Goal: Task Accomplishment & Management: Use online tool/utility

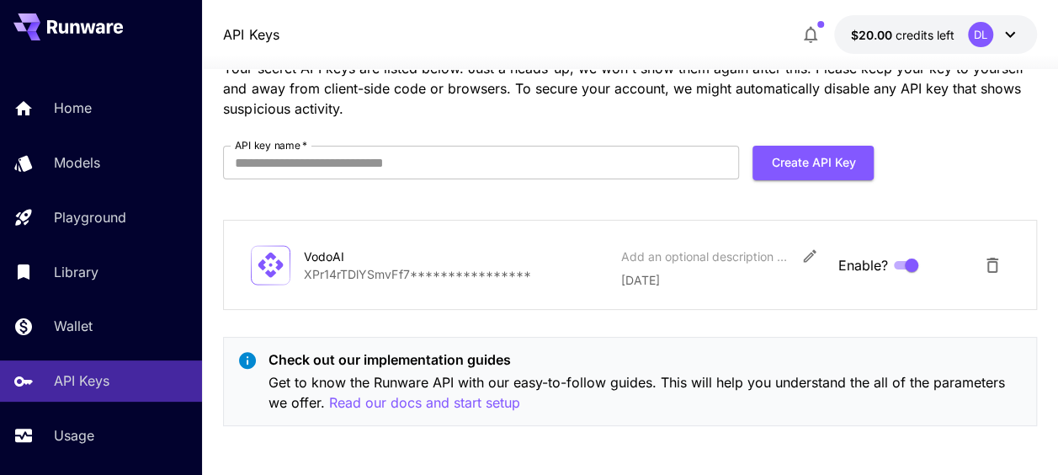
scroll to position [78, 0]
click at [473, 155] on input "API key name   *" at bounding box center [481, 163] width 516 height 34
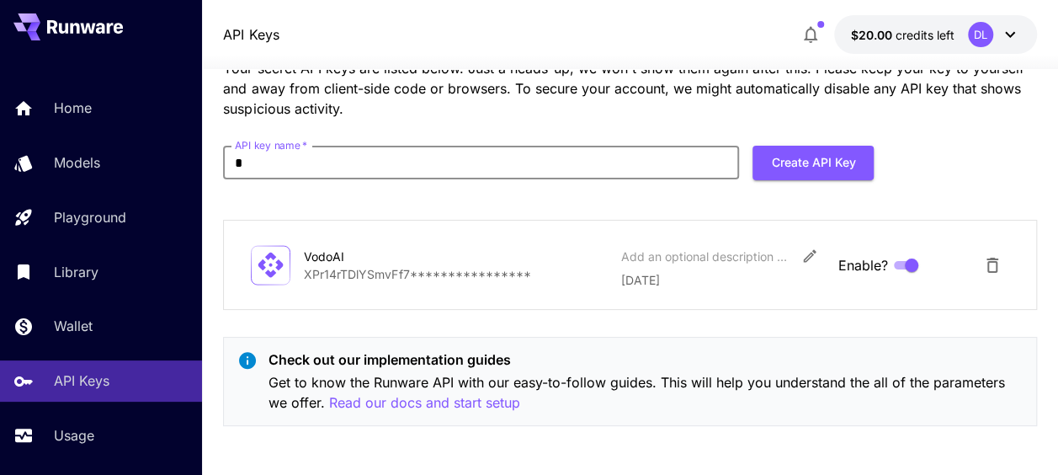
type input "****"
click at [793, 162] on button "Create API Key" at bounding box center [812, 163] width 121 height 34
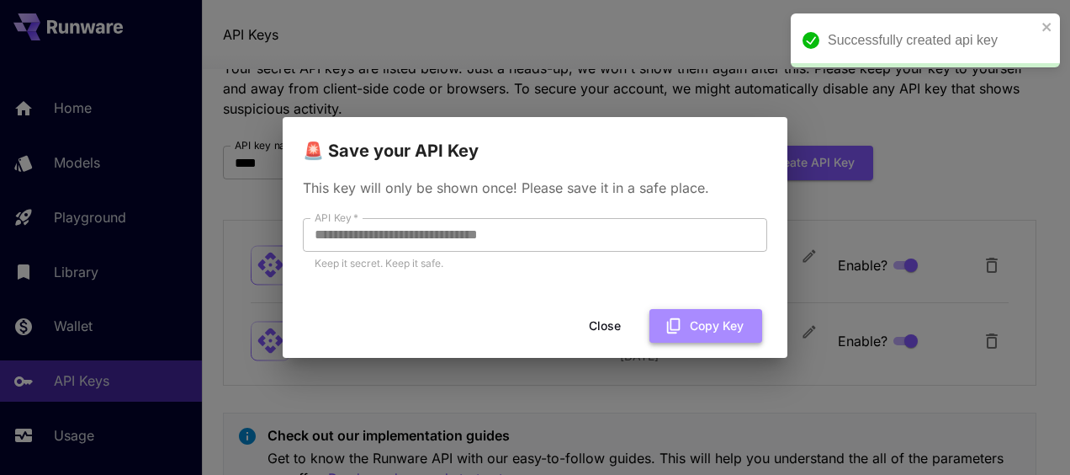
click at [720, 326] on button "Copy Key" at bounding box center [706, 326] width 113 height 34
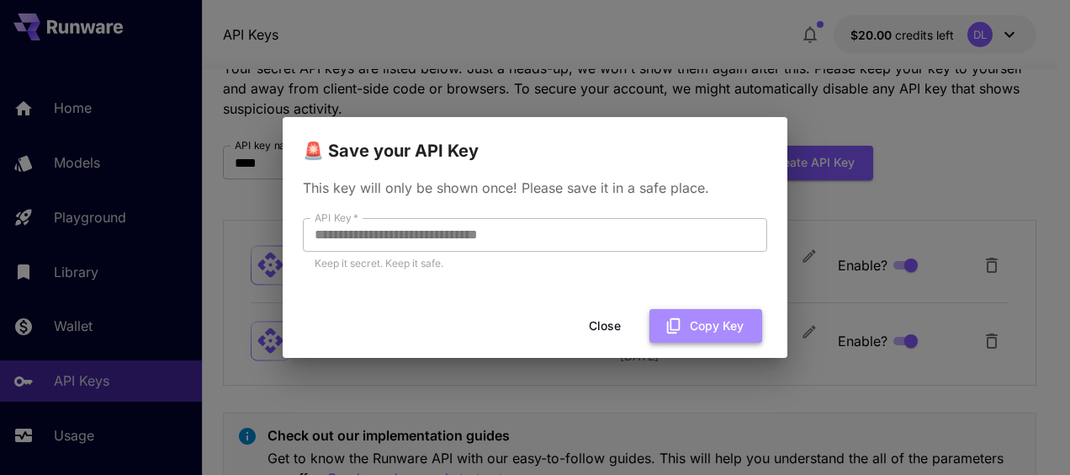
click at [705, 327] on button "Copy Key" at bounding box center [706, 326] width 113 height 34
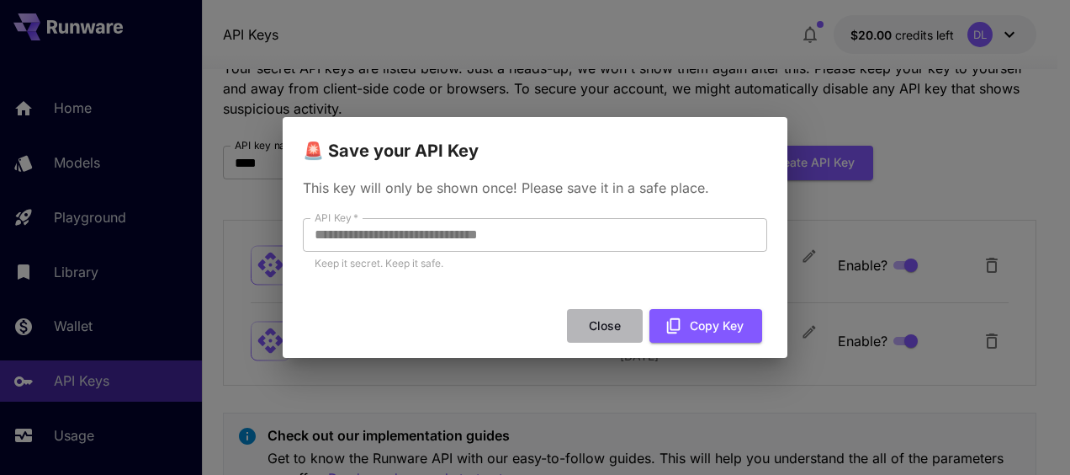
click at [601, 317] on button "Close" at bounding box center [605, 326] width 76 height 34
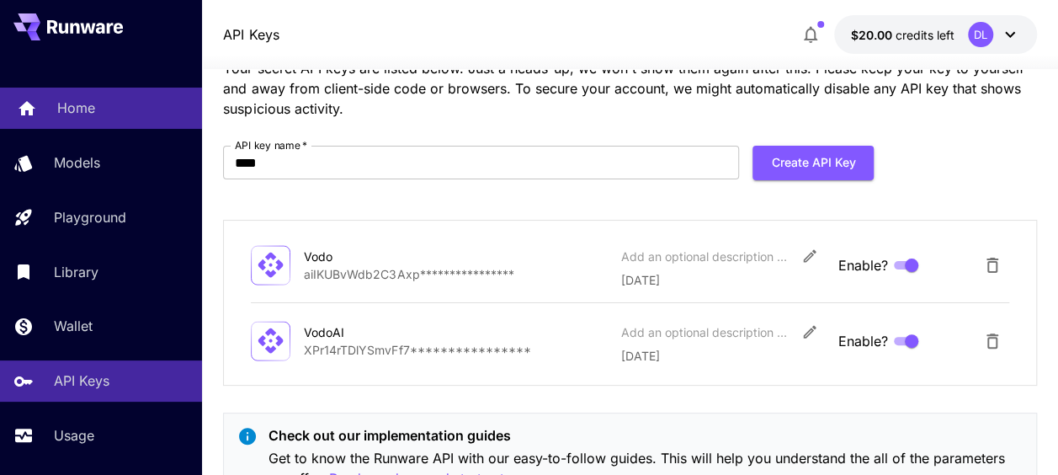
click at [91, 111] on p "Home" at bounding box center [76, 108] width 38 height 20
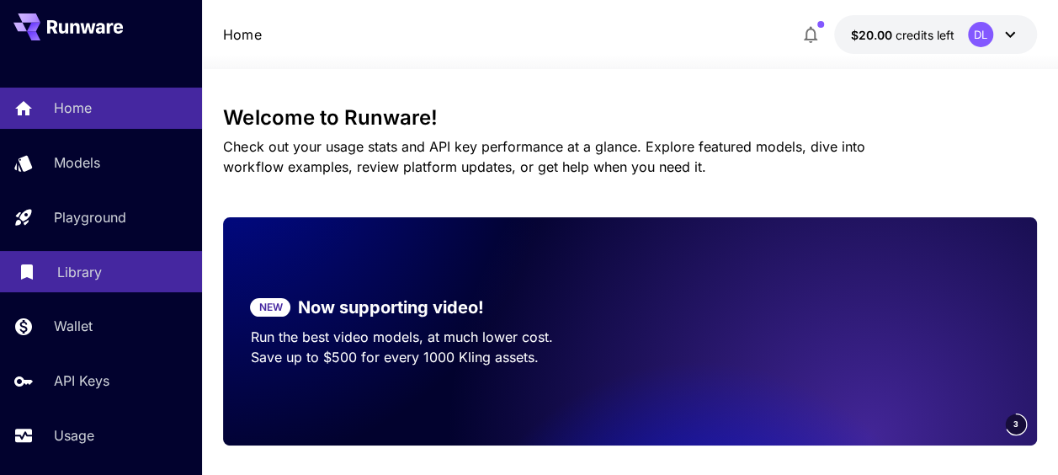
click at [82, 269] on p "Library" at bounding box center [79, 272] width 45 height 20
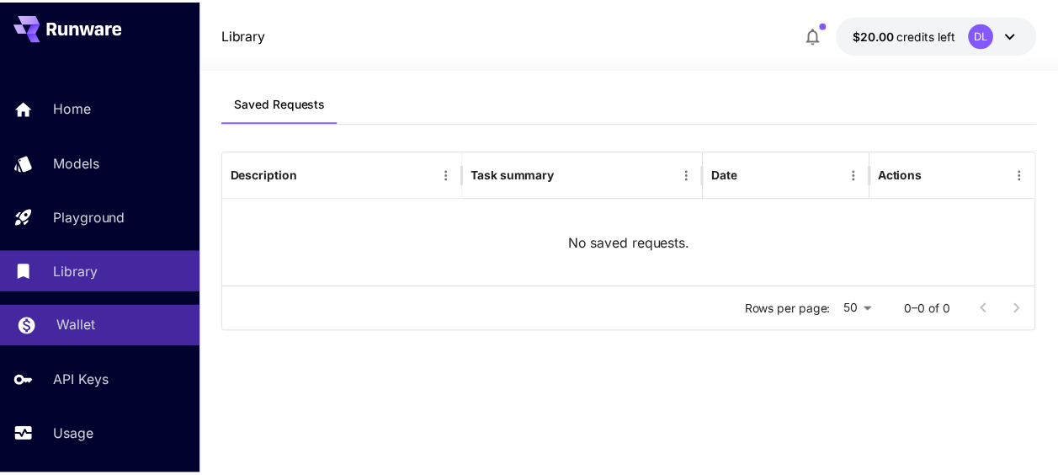
scroll to position [114, 0]
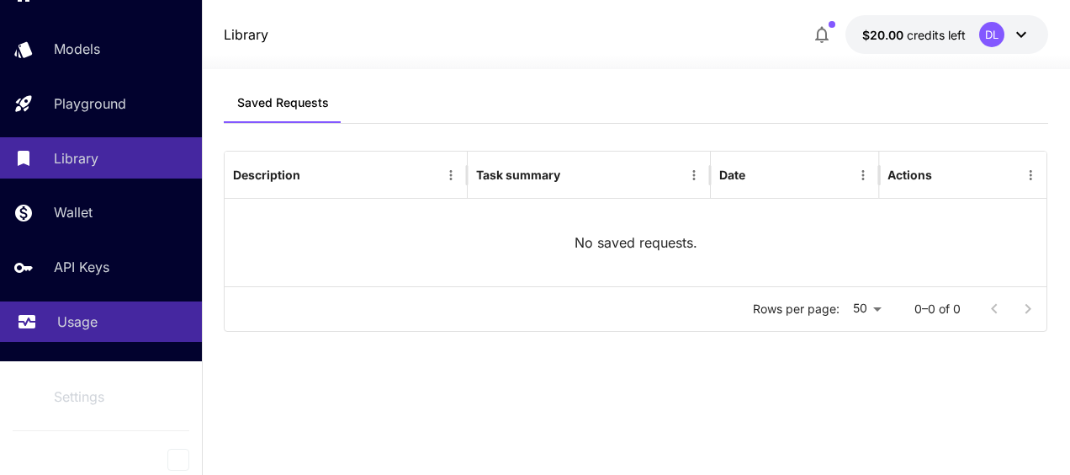
click at [84, 313] on p "Usage" at bounding box center [77, 321] width 40 height 20
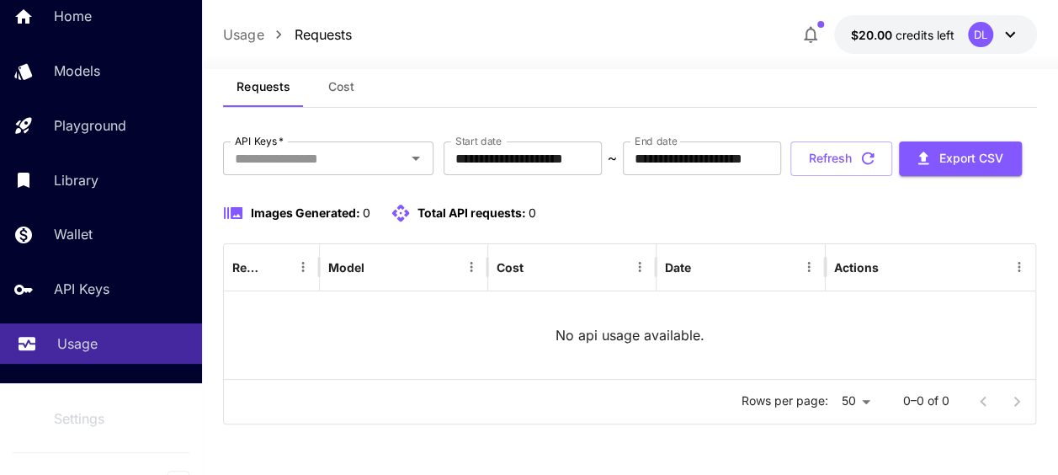
scroll to position [114, 0]
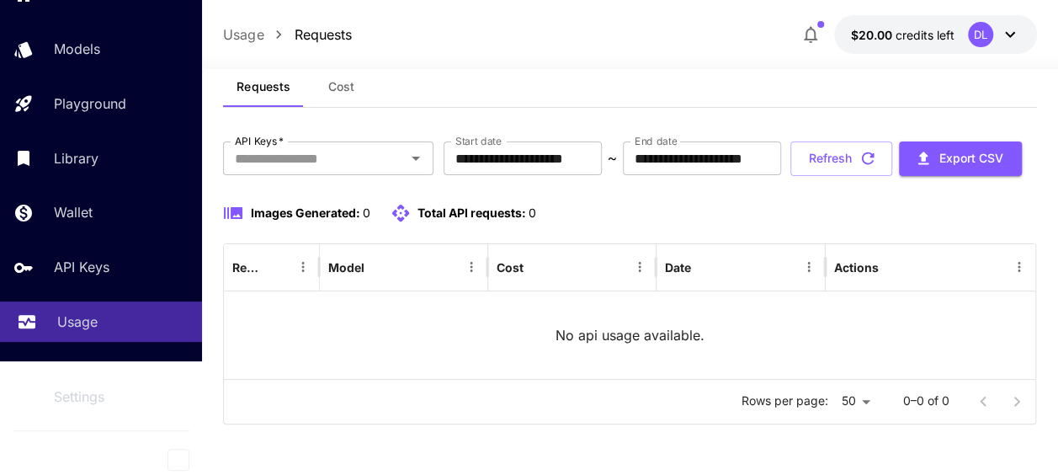
click at [113, 313] on div "Usage" at bounding box center [122, 321] width 131 height 20
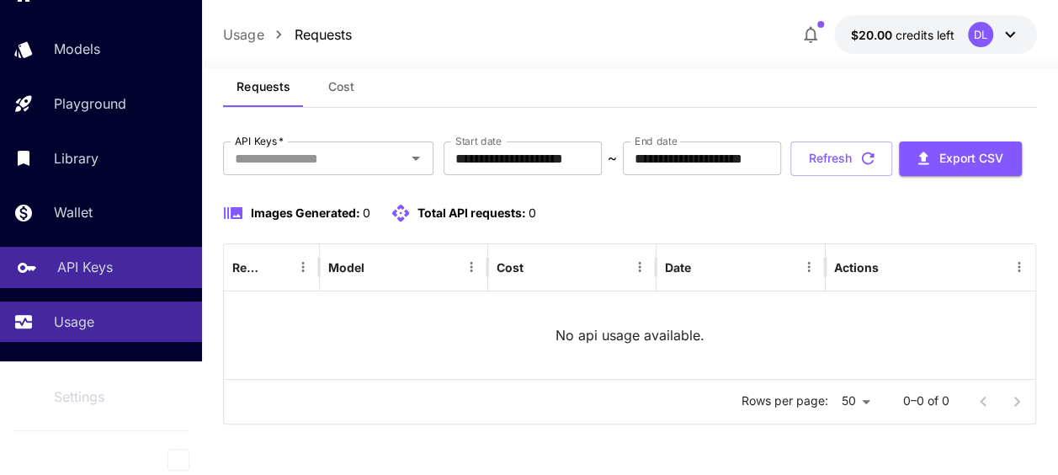
click at [109, 259] on p "API Keys" at bounding box center [85, 267] width 56 height 20
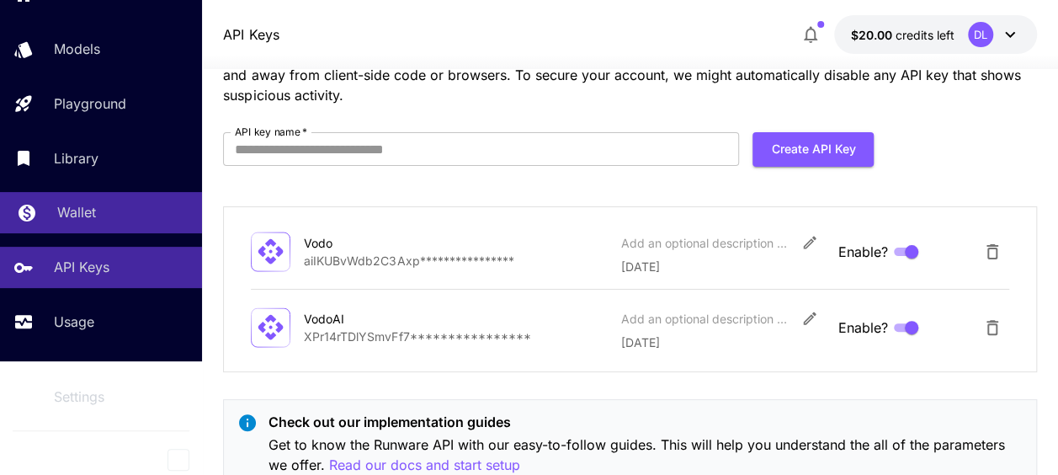
click at [93, 214] on p "Wallet" at bounding box center [76, 212] width 39 height 20
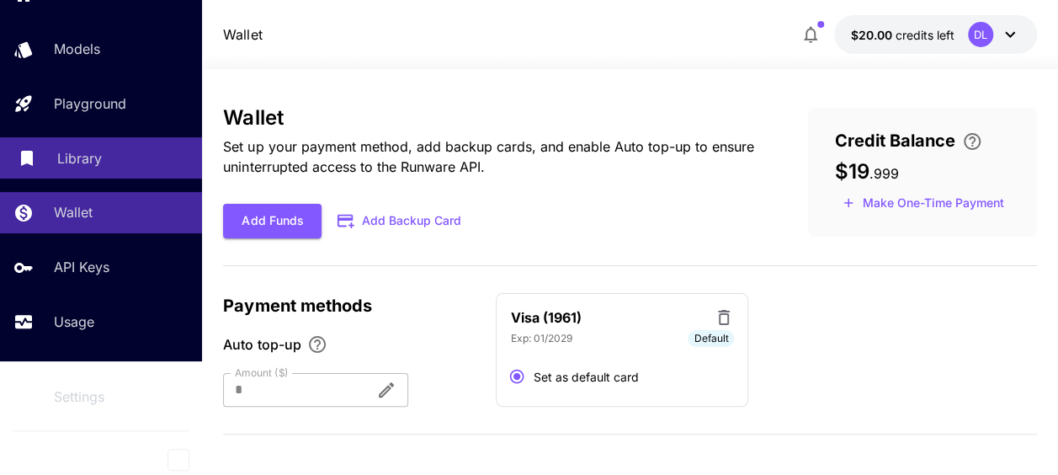
click at [91, 166] on p "Library" at bounding box center [79, 158] width 45 height 20
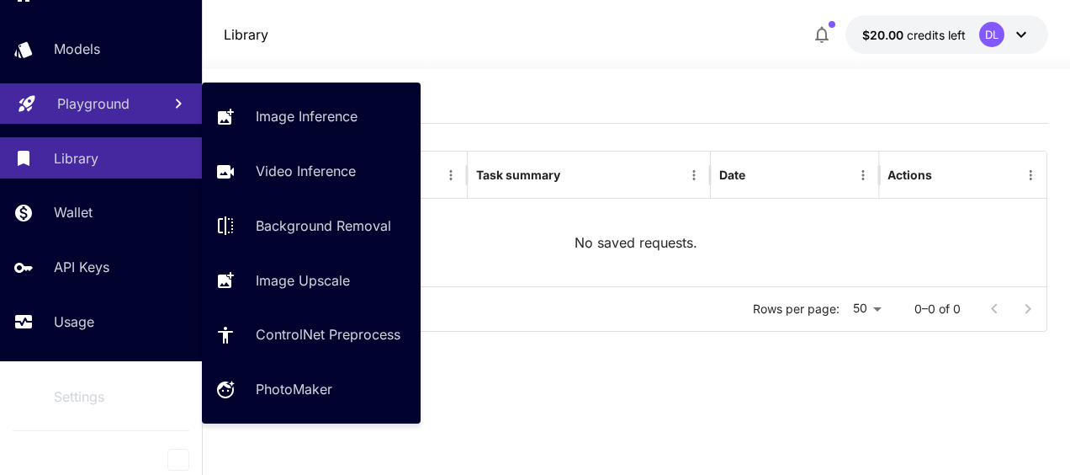
click at [91, 106] on p "Playground" at bounding box center [93, 103] width 72 height 20
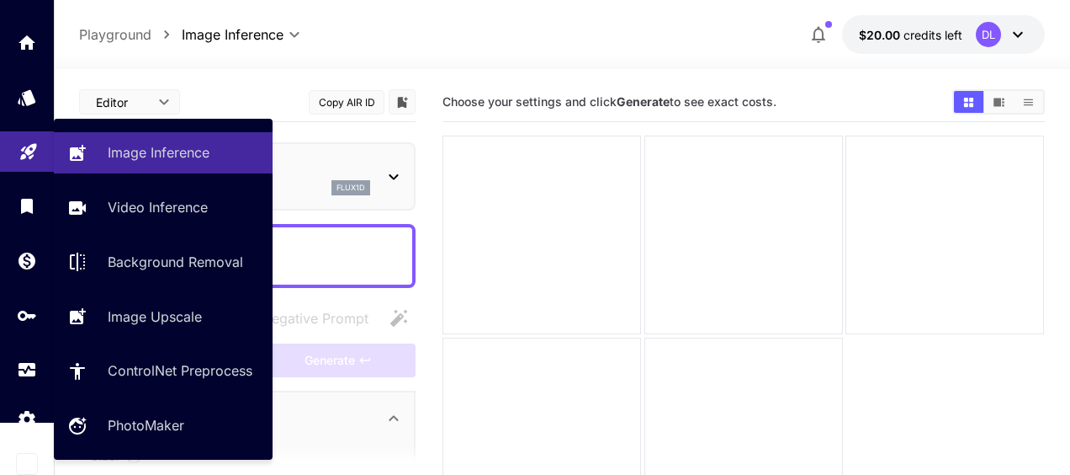
type input "**********"
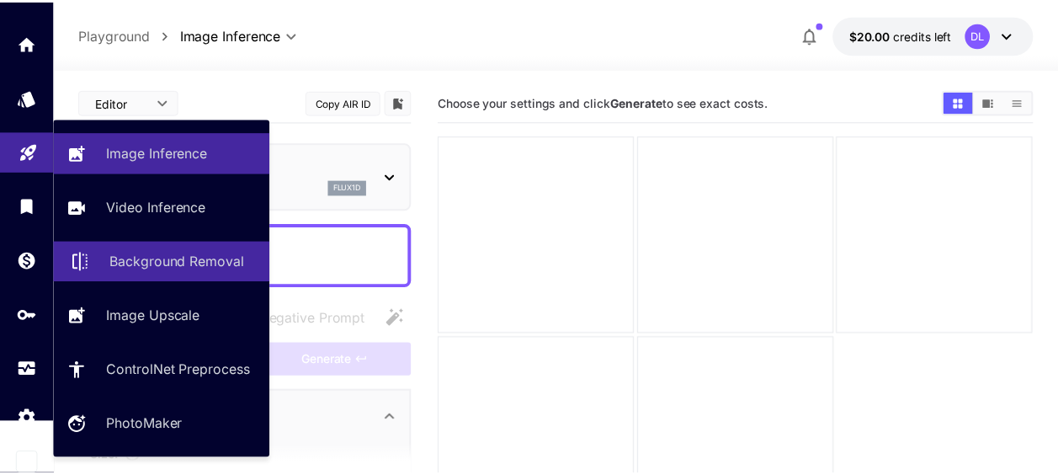
scroll to position [54, 0]
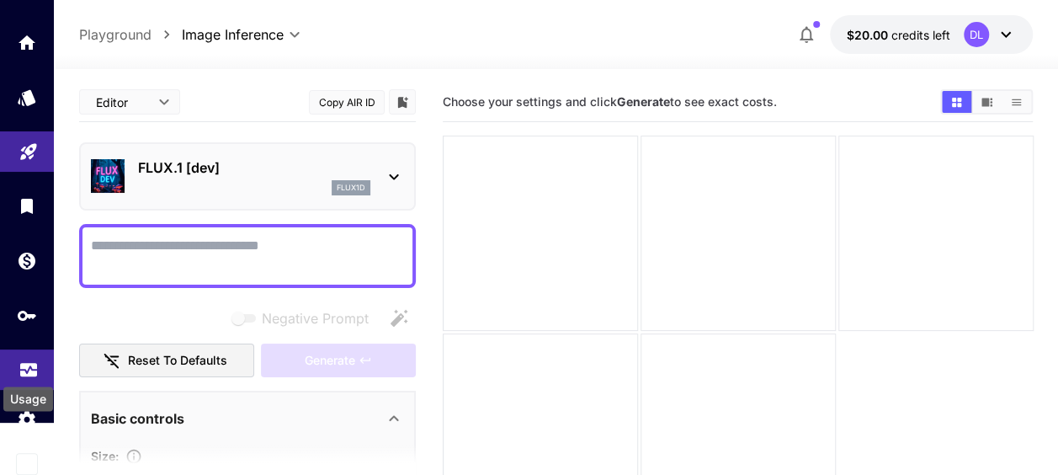
click at [29, 373] on icon "Usage" at bounding box center [29, 364] width 20 height 20
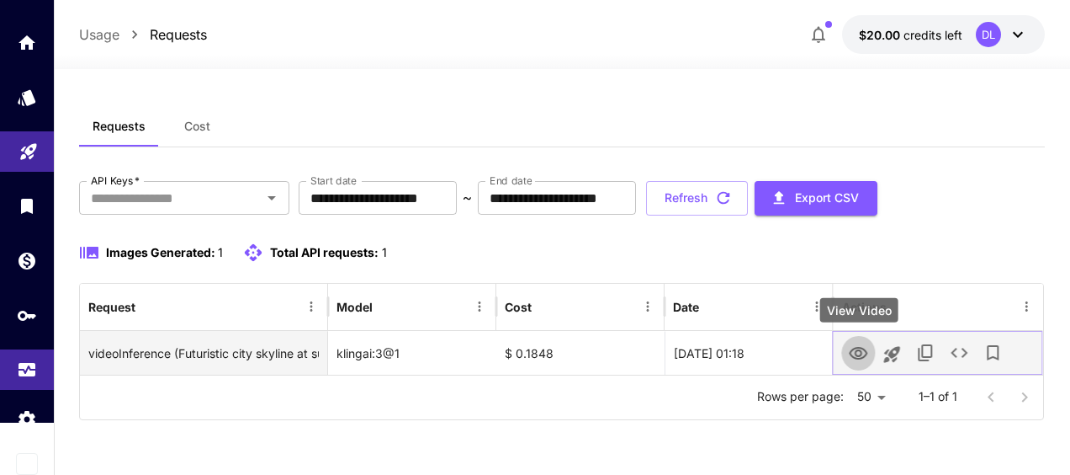
click at [867, 358] on icon "View Video" at bounding box center [859, 353] width 20 height 20
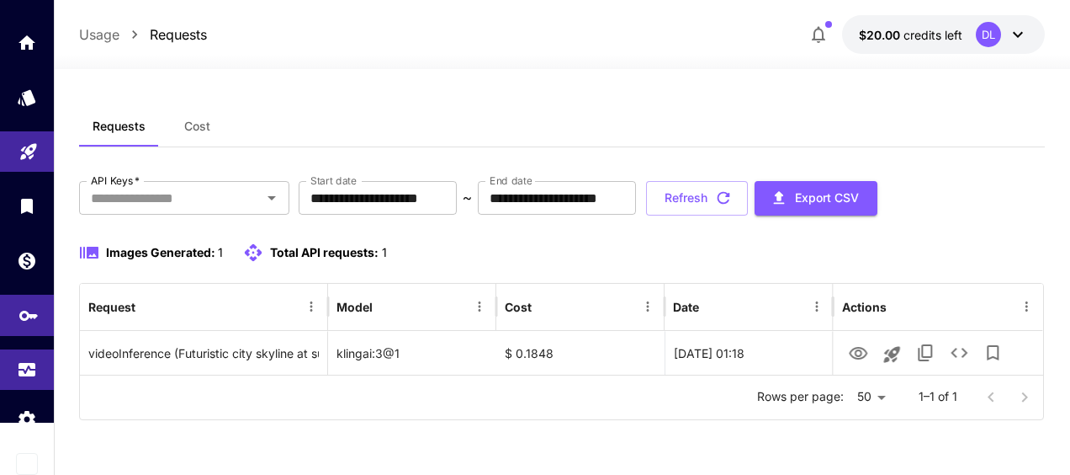
drag, startPoint x: 8, startPoint y: 314, endPoint x: 46, endPoint y: 334, distance: 43.7
click at [8, 314] on link at bounding box center [27, 314] width 54 height 41
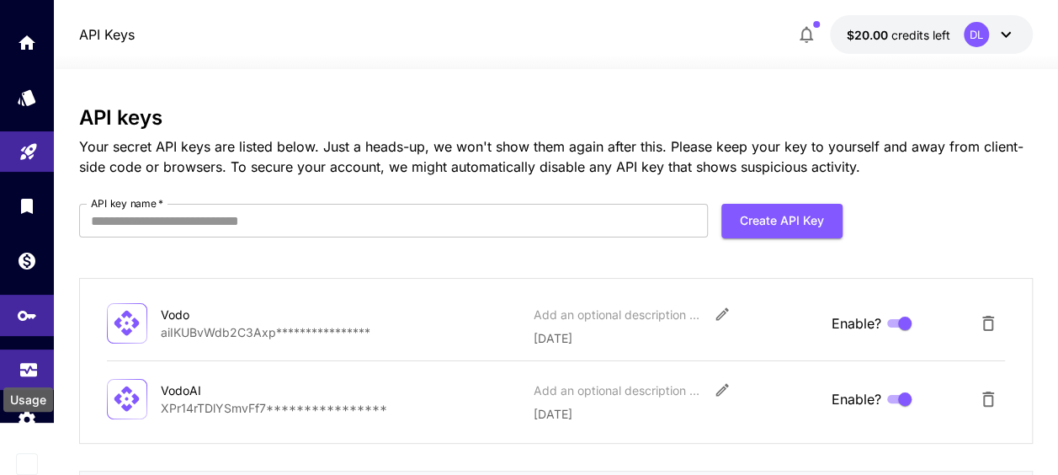
click at [24, 363] on icon "Usage" at bounding box center [28, 362] width 17 height 8
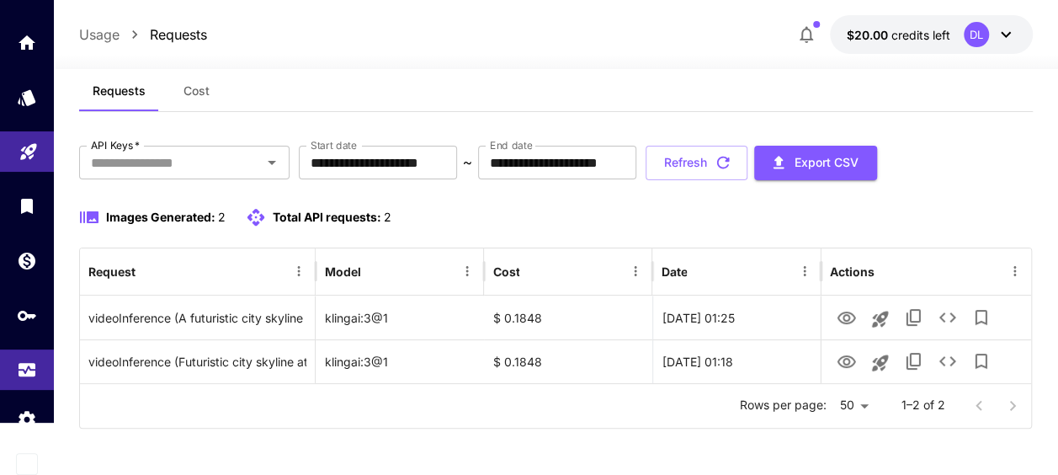
scroll to position [38, 0]
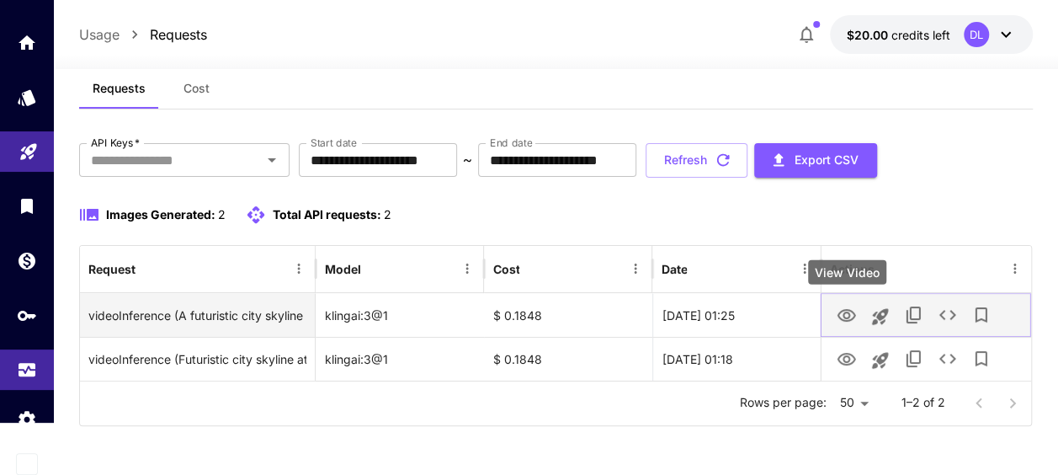
click at [846, 323] on icon "View Video" at bounding box center [846, 315] width 20 height 20
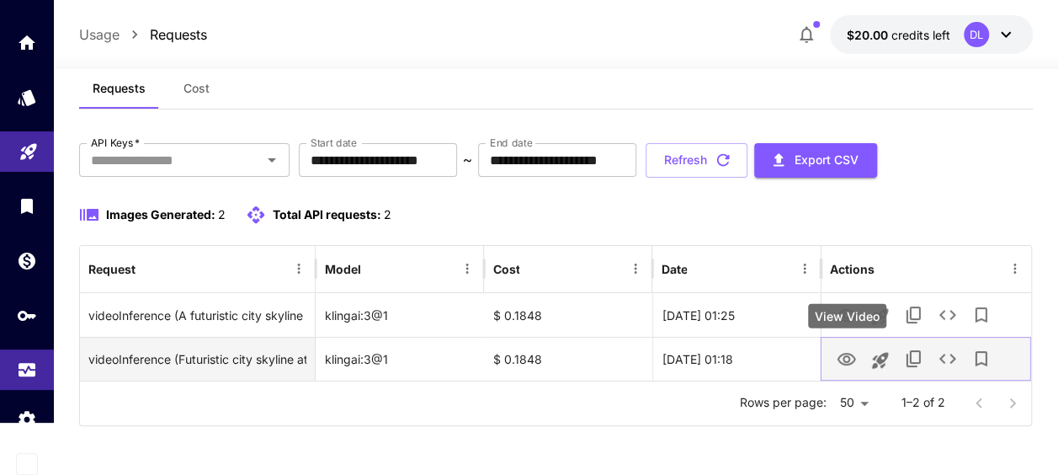
click at [844, 359] on icon "View Video" at bounding box center [846, 359] width 19 height 13
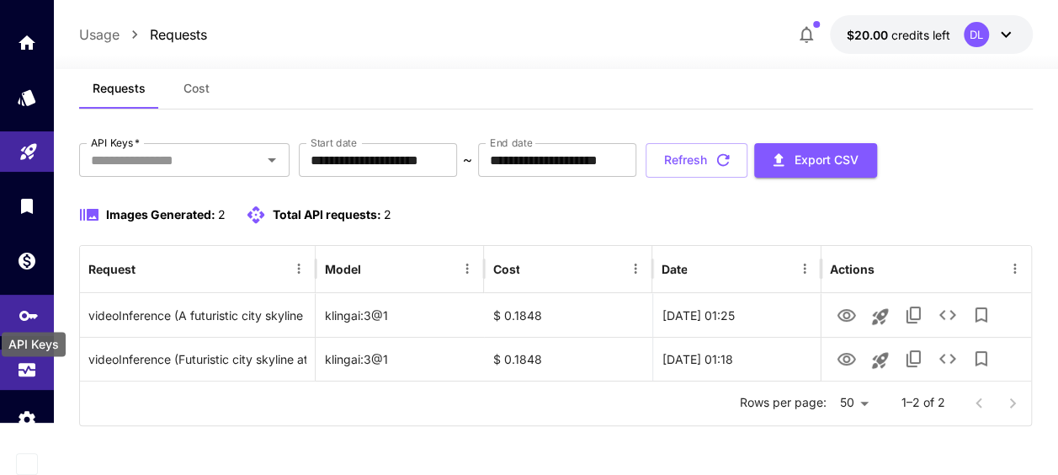
click at [24, 315] on icon "API Keys" at bounding box center [28, 310] width 19 height 10
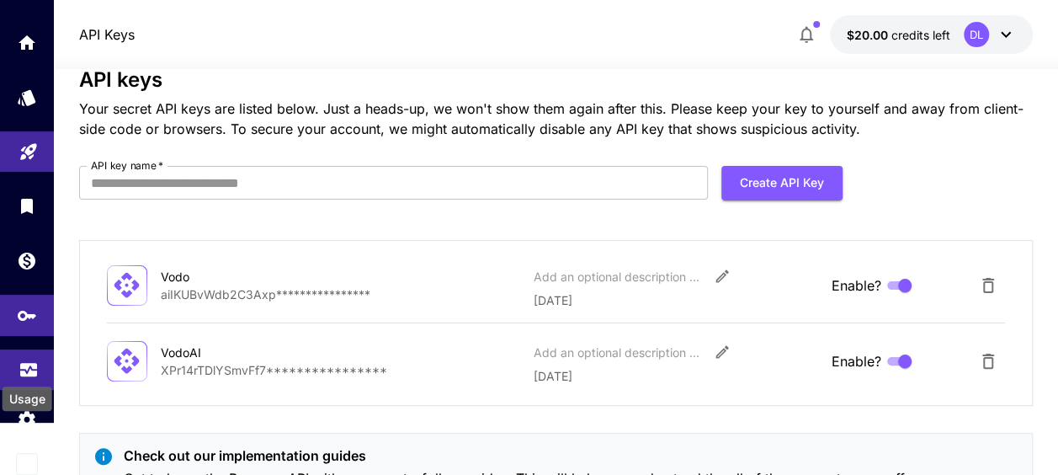
click at [24, 377] on div "Usage" at bounding box center [27, 393] width 53 height 38
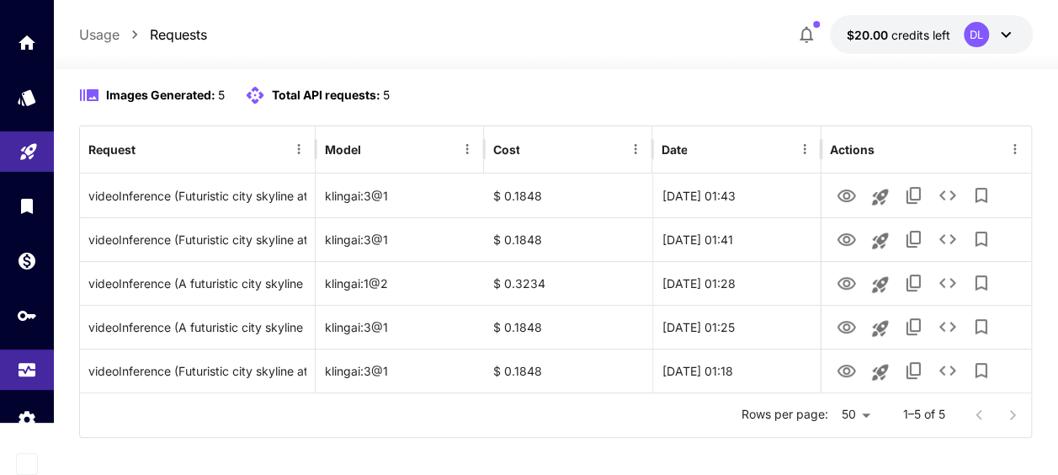
scroll to position [169, 0]
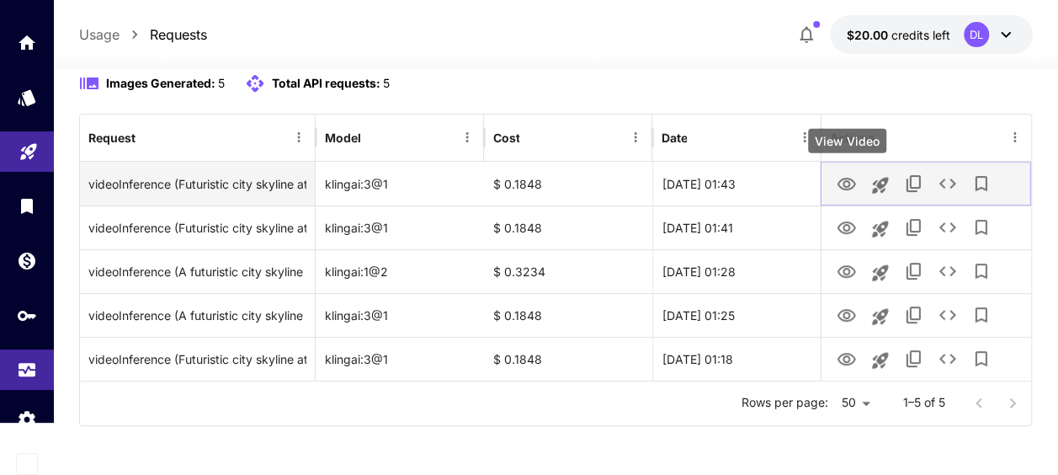
click at [842, 178] on icon "View Video" at bounding box center [846, 184] width 19 height 13
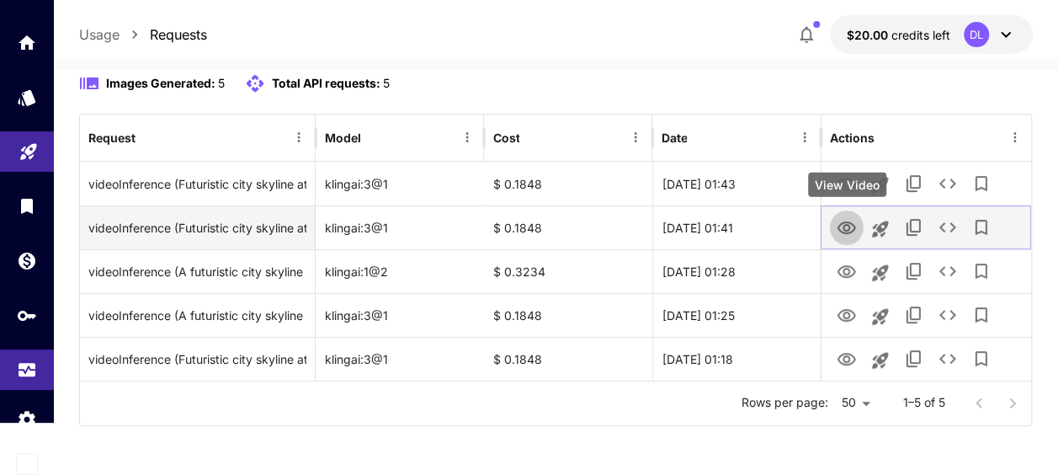
click at [841, 224] on icon "View Video" at bounding box center [846, 227] width 19 height 13
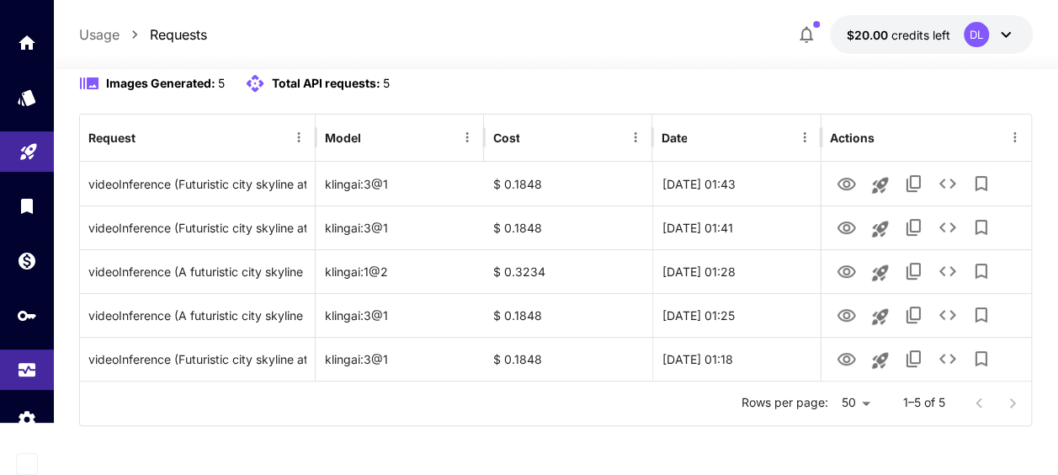
click at [1008, 28] on icon at bounding box center [1005, 34] width 20 height 20
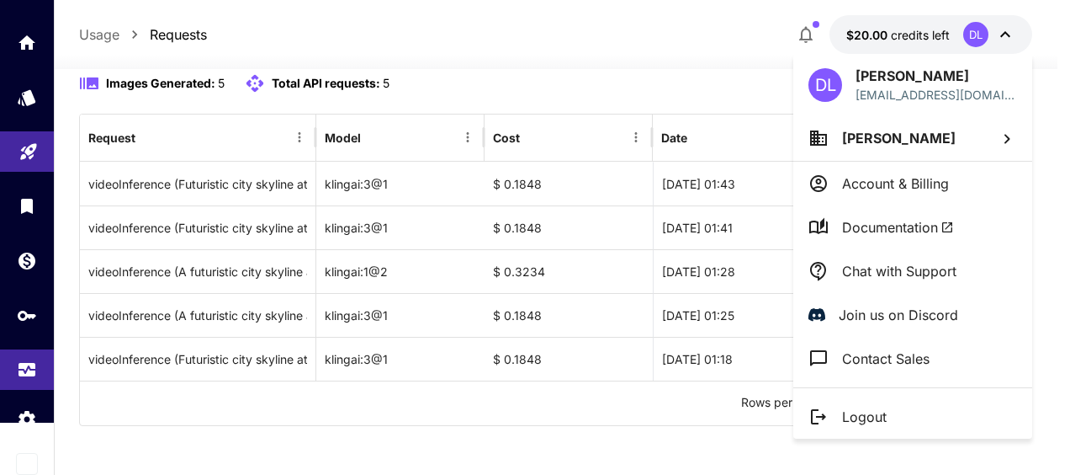
click at [1008, 28] on div at bounding box center [535, 237] width 1070 height 475
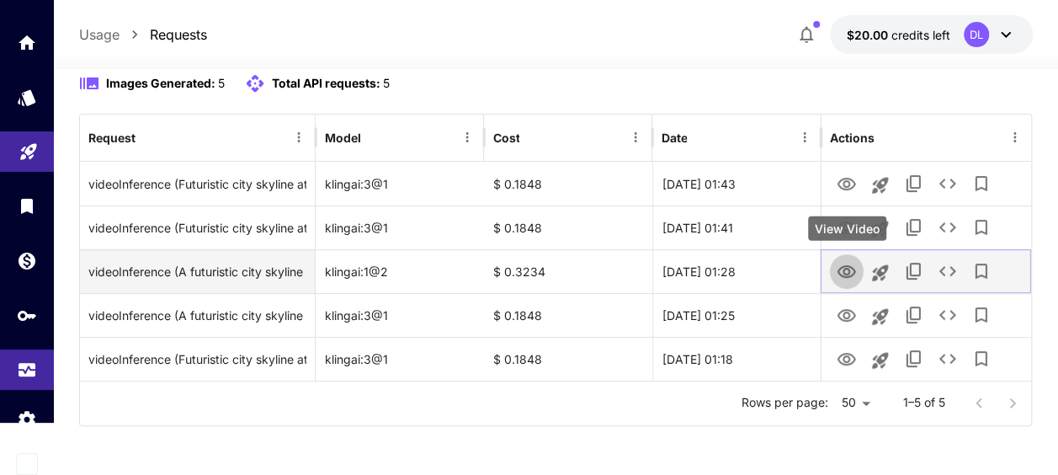
click at [852, 272] on icon "View Video" at bounding box center [846, 271] width 19 height 13
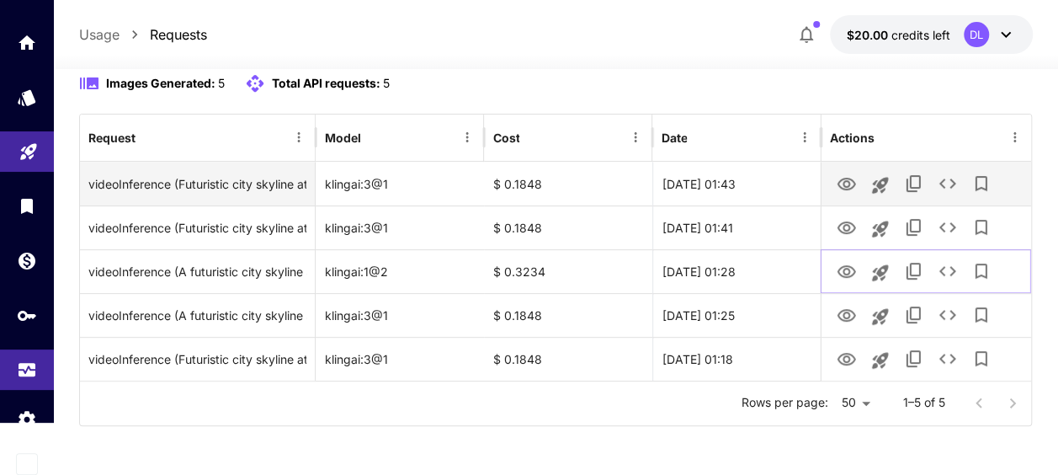
scroll to position [85, 0]
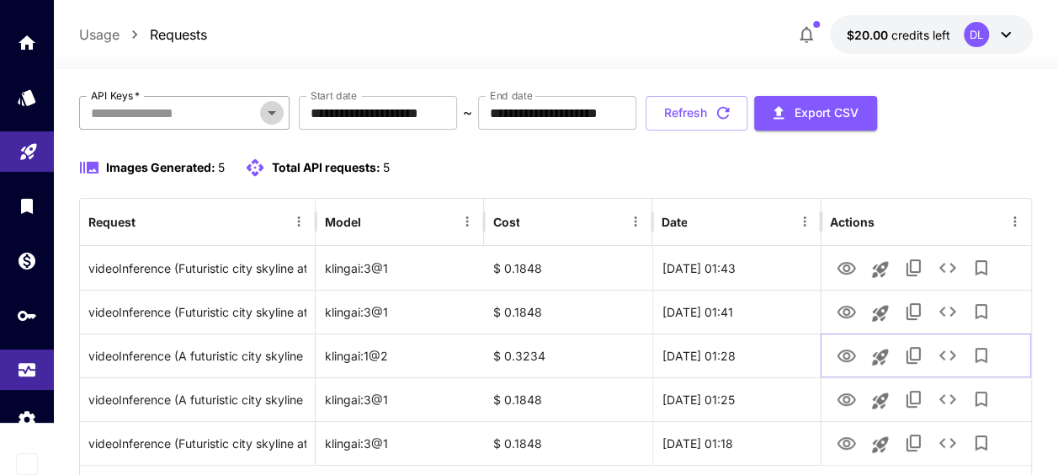
click at [274, 114] on icon "Open" at bounding box center [272, 113] width 20 height 20
click at [276, 109] on icon "Open" at bounding box center [272, 113] width 20 height 20
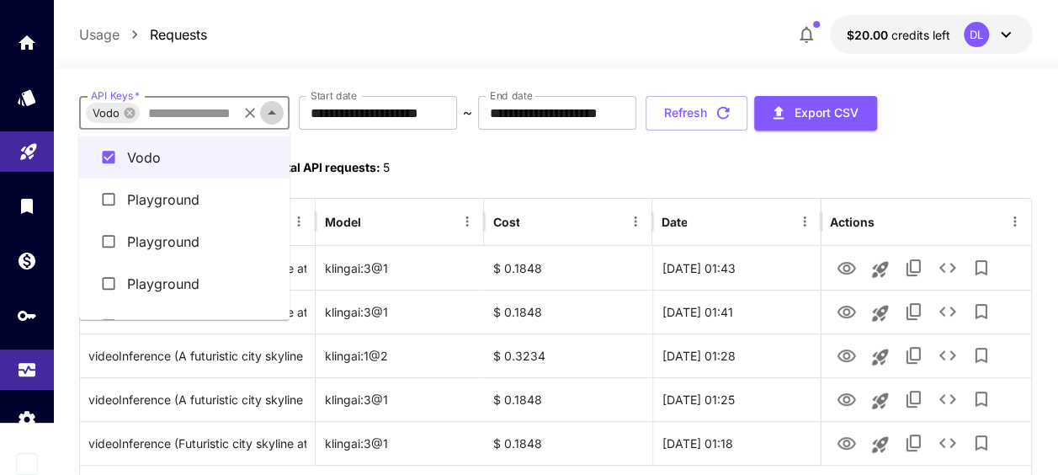
click at [276, 109] on icon "Close" at bounding box center [272, 113] width 20 height 20
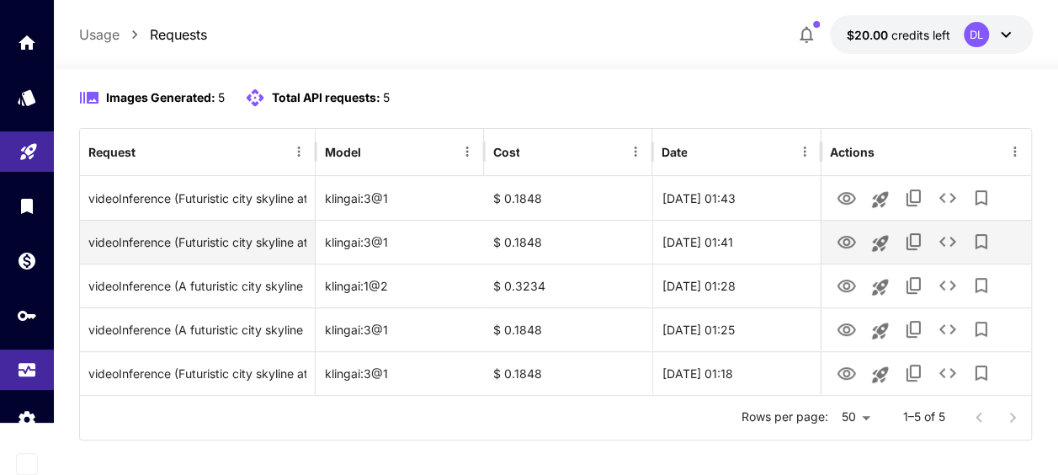
scroll to position [169, 0]
